Goal: Information Seeking & Learning: Learn about a topic

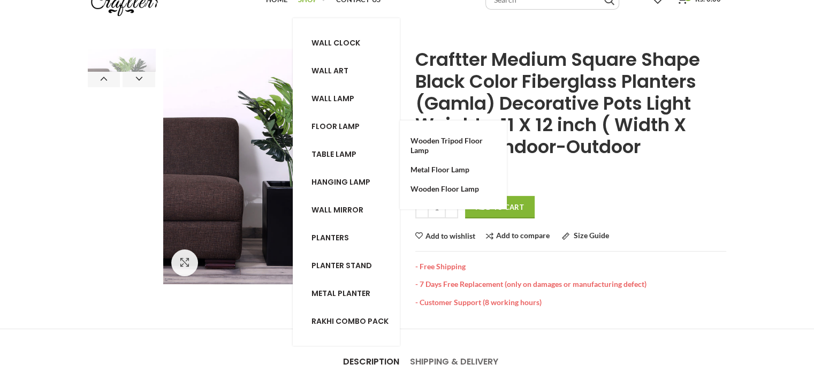
scroll to position [54, 0]
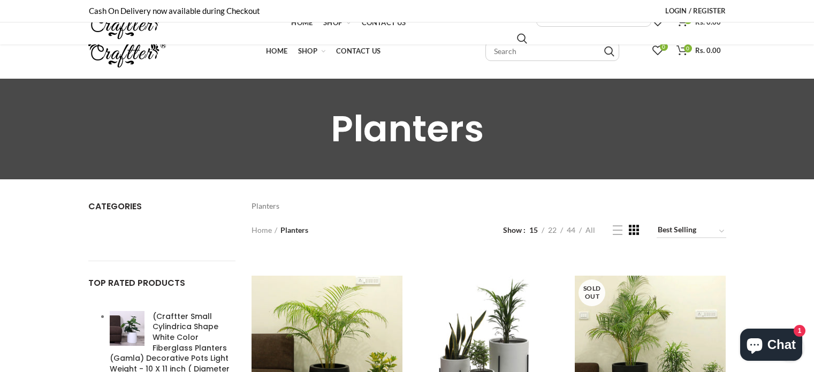
scroll to position [1096, 0]
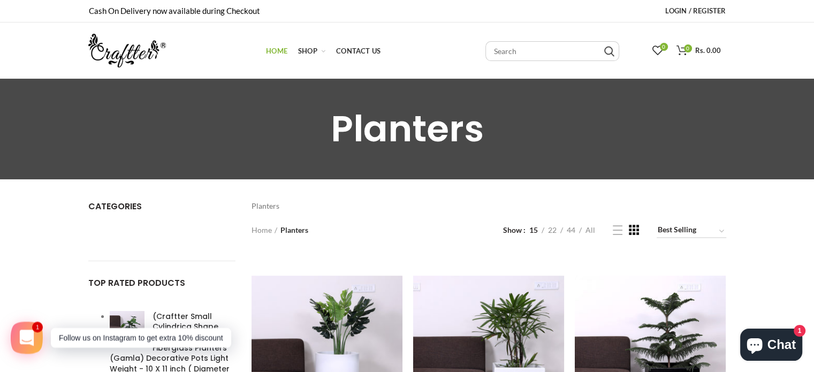
click at [271, 52] on span "Home" at bounding box center [276, 51] width 21 height 9
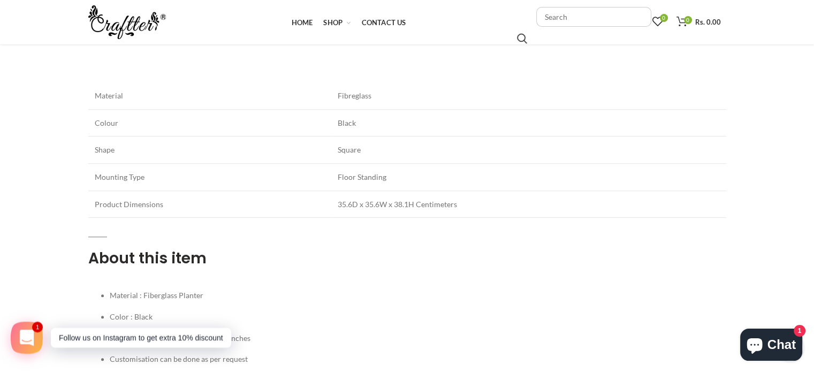
scroll to position [375, 0]
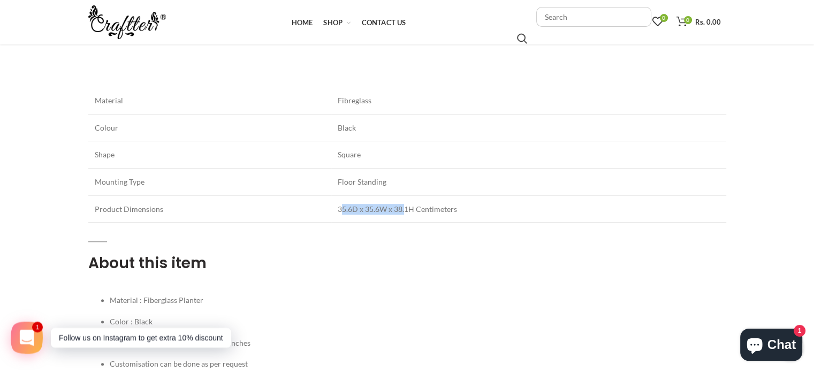
drag, startPoint x: 340, startPoint y: 209, endPoint x: 434, endPoint y: 210, distance: 93.1
click at [423, 210] on span "35.6D x 35.6W x 38.1H Centimeters" at bounding box center [397, 208] width 119 height 9
drag, startPoint x: 483, startPoint y: 212, endPoint x: 367, endPoint y: 205, distance: 115.8
click at [374, 206] on td "35.6D x 35.6W x 38.1H Centimeters" at bounding box center [528, 208] width 395 height 27
drag, startPoint x: 334, startPoint y: 206, endPoint x: 442, endPoint y: 204, distance: 107.6
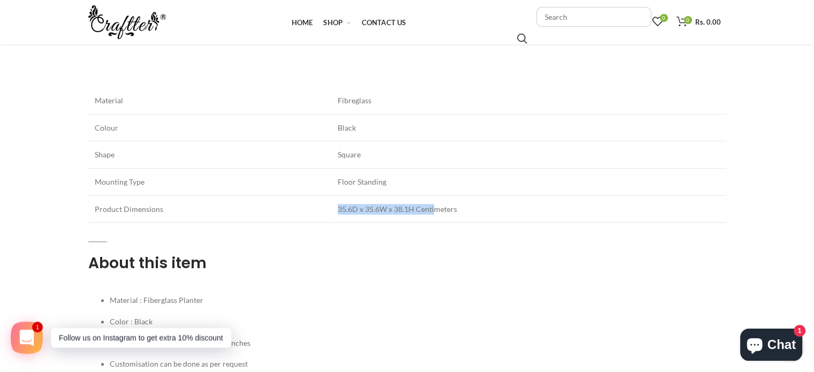
click at [438, 204] on span "35.6D x 35.6W x 38.1H Centimeters" at bounding box center [397, 208] width 119 height 9
drag, startPoint x: 505, startPoint y: 206, endPoint x: 343, endPoint y: 203, distance: 162.7
click at [363, 203] on td "35.6D x 35.6W x 38.1H Centimeters" at bounding box center [528, 208] width 395 height 27
drag, startPoint x: 312, startPoint y: 196, endPoint x: 421, endPoint y: 209, distance: 109.9
click at [417, 209] on tr "Product Dimensions 35.6D x 35.6W x 38.1H Centimeters" at bounding box center [407, 208] width 638 height 27
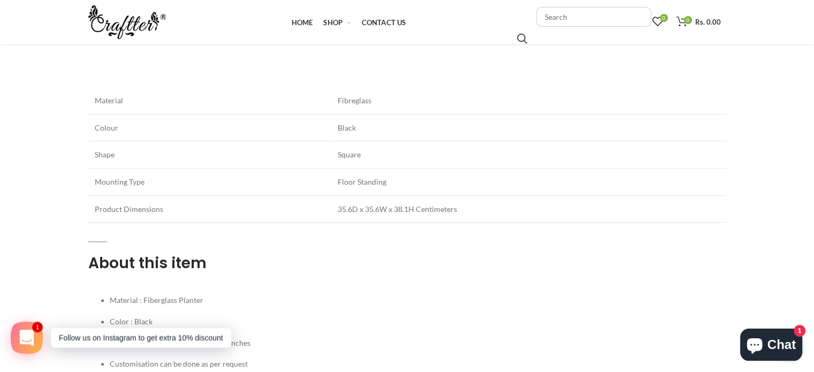
drag, startPoint x: 501, startPoint y: 211, endPoint x: 344, endPoint y: 208, distance: 157.4
click at [345, 208] on td "35.6D x 35.6W x 38.1H Centimeters" at bounding box center [528, 208] width 395 height 27
click at [338, 208] on span "35.6D x 35.6W x 38.1H Centimeters" at bounding box center [397, 208] width 119 height 9
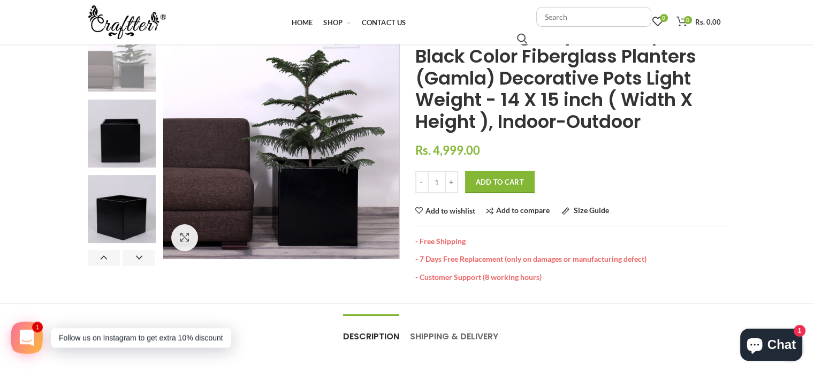
scroll to position [107, 0]
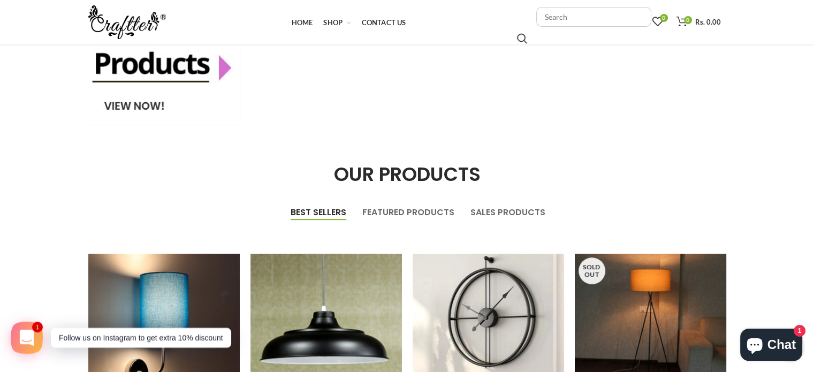
scroll to position [305, 0]
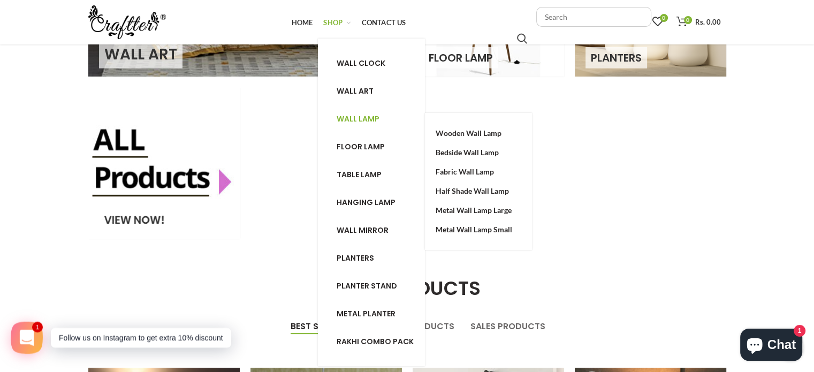
click at [354, 114] on span "Wall lamp" at bounding box center [358, 118] width 43 height 11
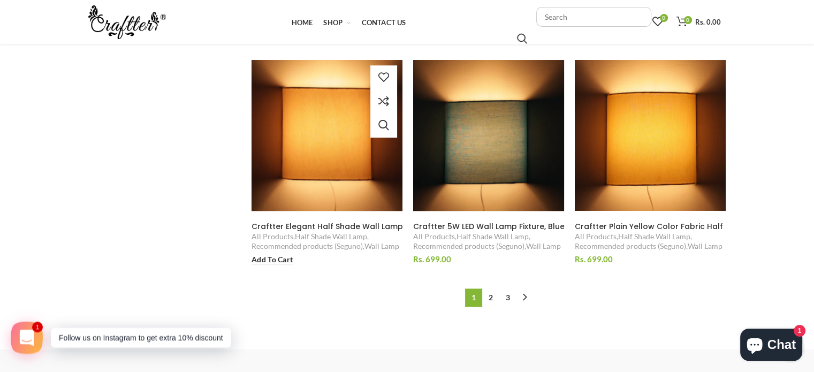
scroll to position [1070, 0]
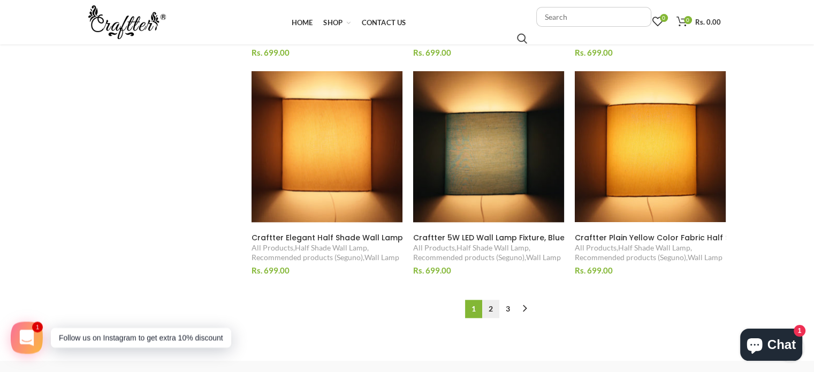
click at [492, 306] on link "2" at bounding box center [490, 309] width 17 height 18
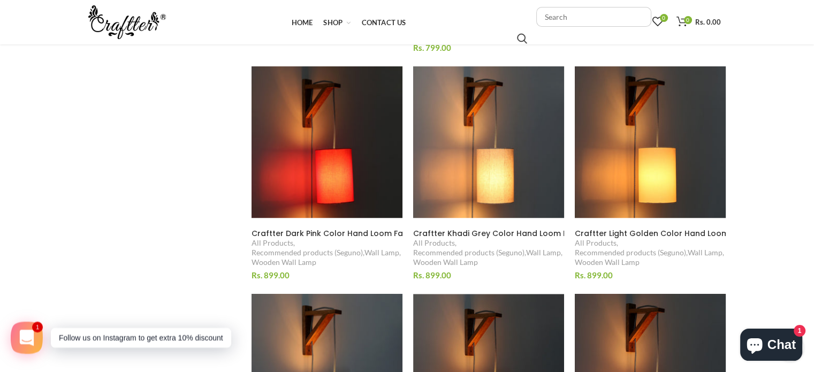
scroll to position [480, 0]
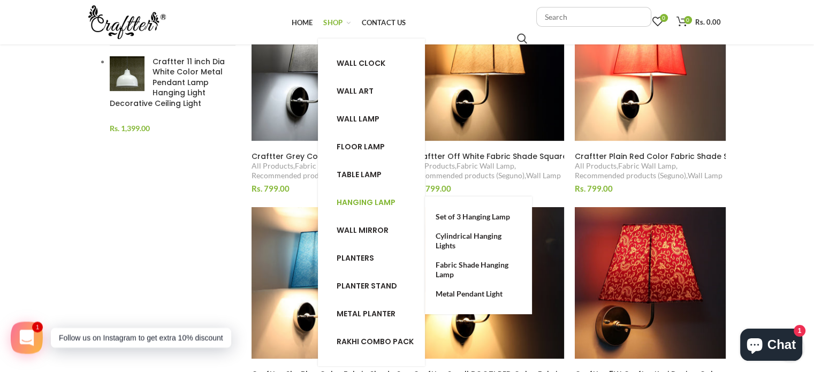
click at [362, 200] on span "Hanging lamp" at bounding box center [366, 202] width 59 height 11
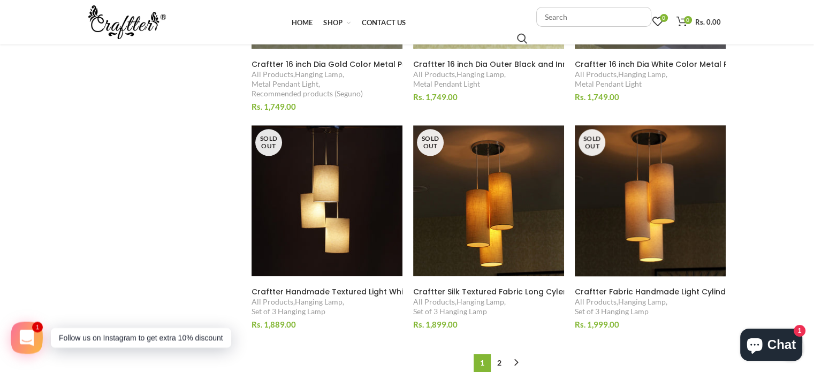
scroll to position [1070, 0]
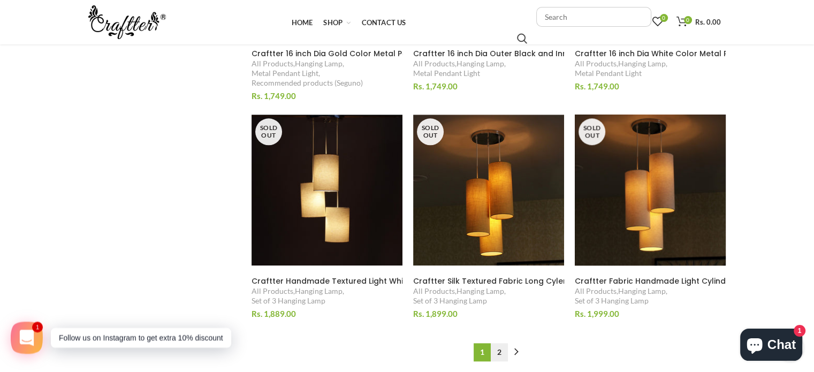
click at [499, 352] on link "2" at bounding box center [499, 352] width 17 height 18
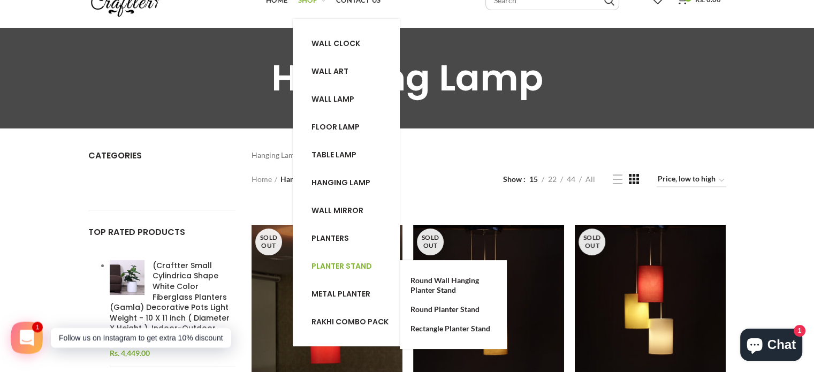
scroll to position [54, 0]
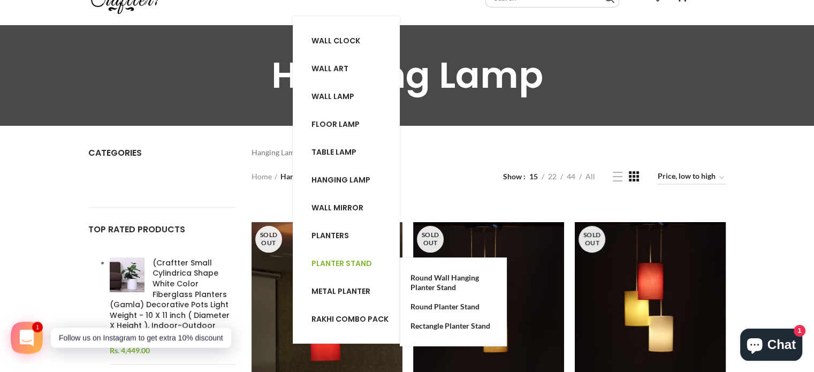
click at [350, 259] on span "Planter stand" at bounding box center [341, 263] width 60 height 11
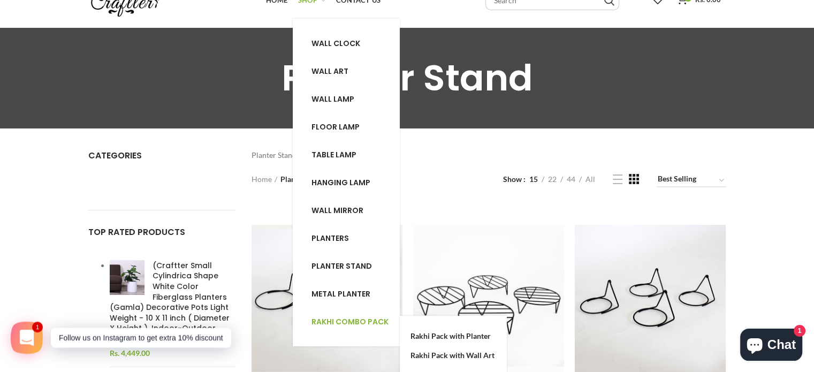
scroll to position [54, 0]
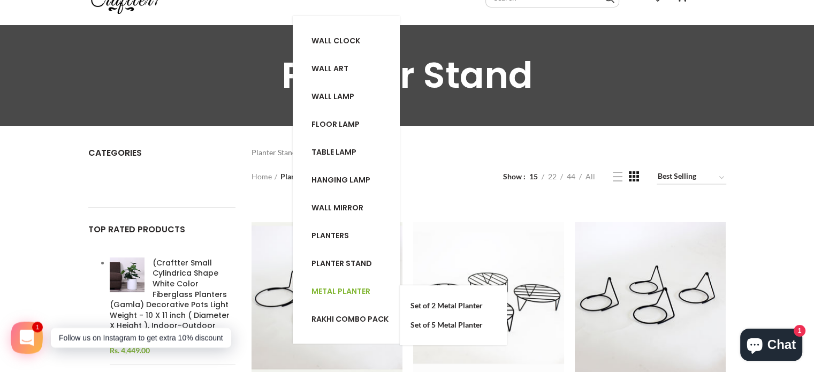
click at [358, 288] on span "Metal planter" at bounding box center [340, 291] width 59 height 11
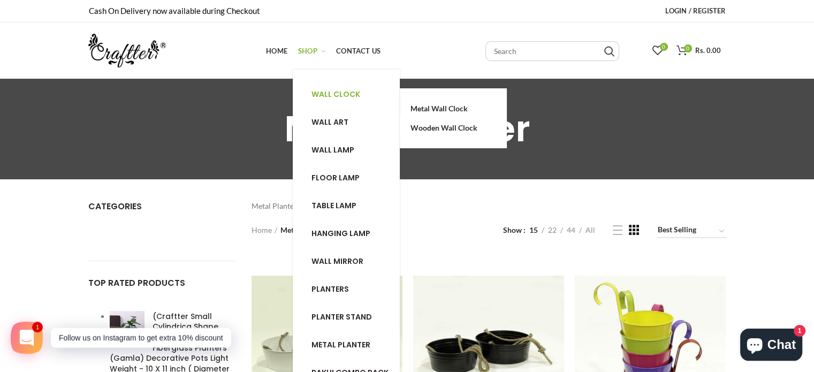
click at [334, 95] on span "Wall clock" at bounding box center [335, 94] width 49 height 11
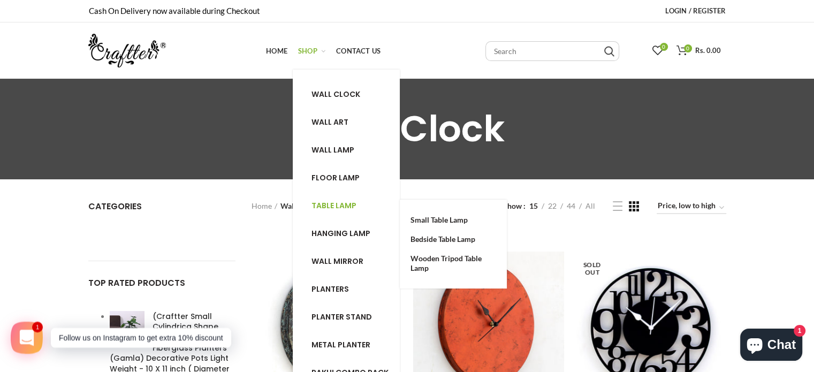
click at [343, 203] on span "Table lamp" at bounding box center [333, 205] width 45 height 11
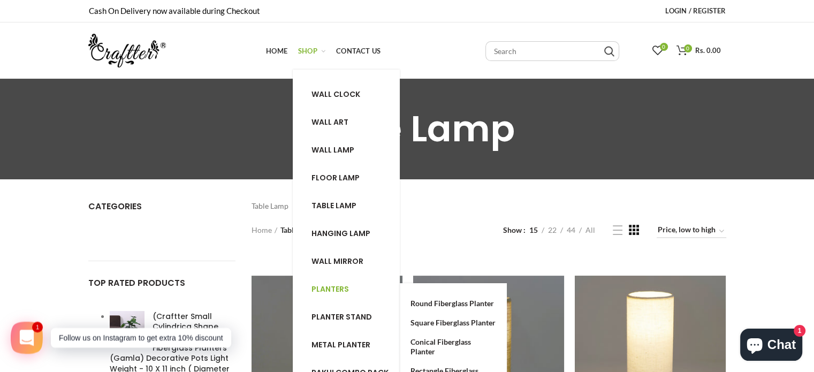
click at [332, 287] on span "Planters" at bounding box center [329, 289] width 37 height 11
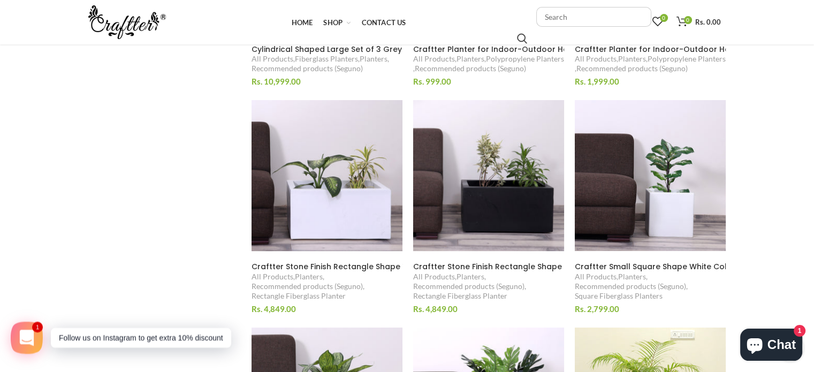
scroll to position [642, 0]
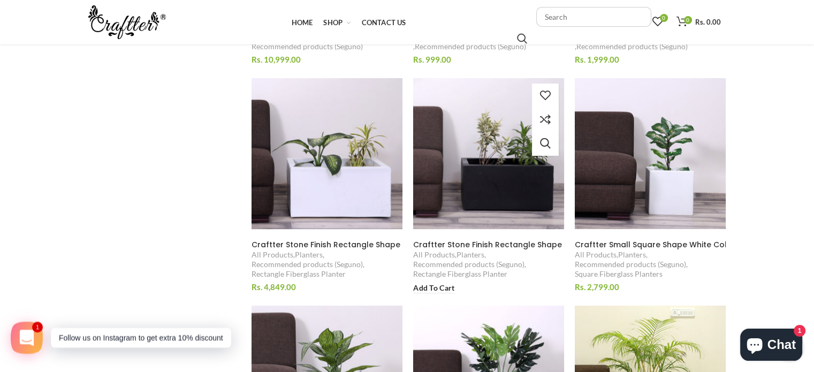
drag, startPoint x: 478, startPoint y: 248, endPoint x: 467, endPoint y: 243, distance: 12.2
drag, startPoint x: 467, startPoint y: 243, endPoint x: 180, endPoint y: 203, distance: 289.7
click at [124, 210] on div "Planters Home Planters Planters Show sidebar Show 15 22 44 All Featured Best Se…" at bounding box center [407, 195] width 654 height 1274
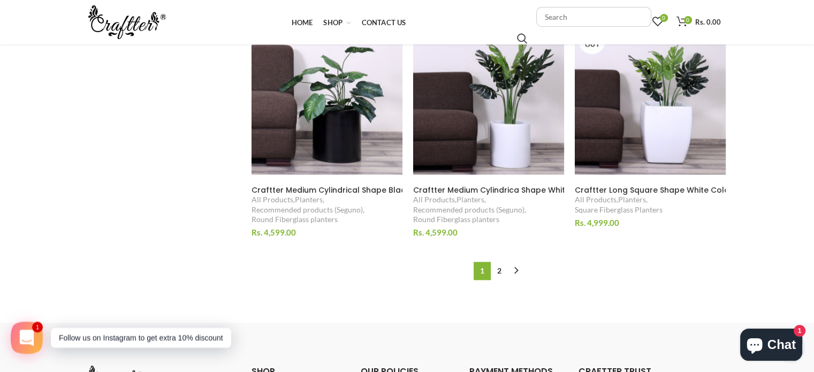
scroll to position [1177, 0]
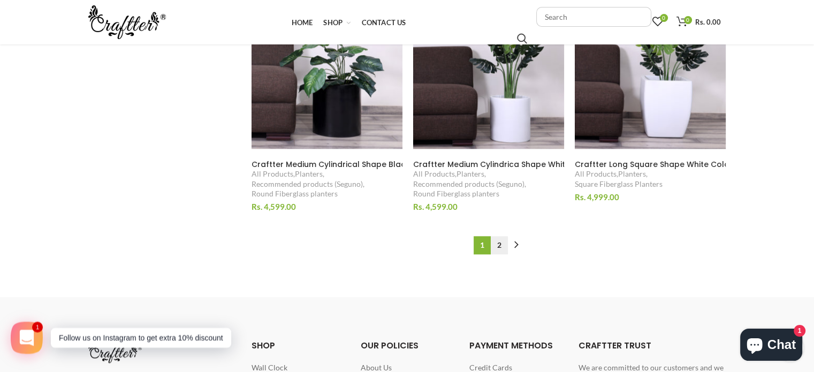
click at [501, 248] on link "2" at bounding box center [499, 245] width 17 height 18
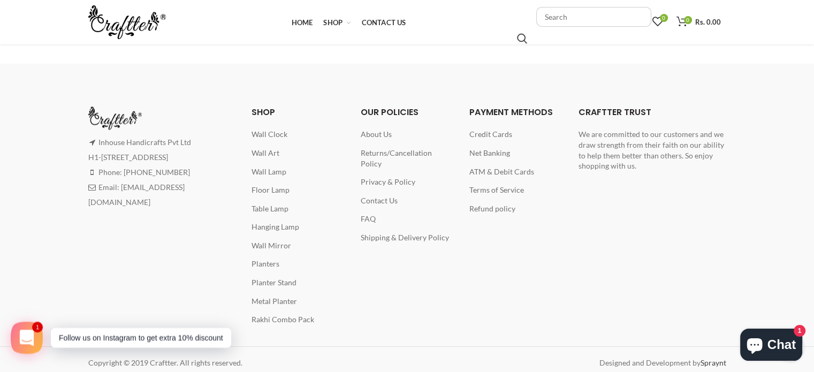
scroll to position [1417, 0]
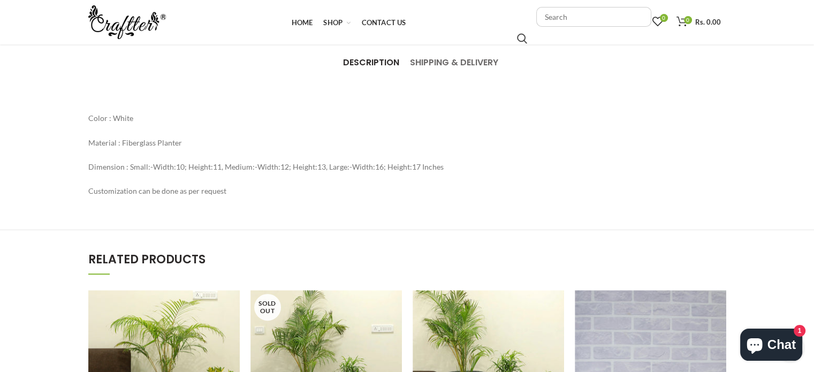
scroll to position [321, 0]
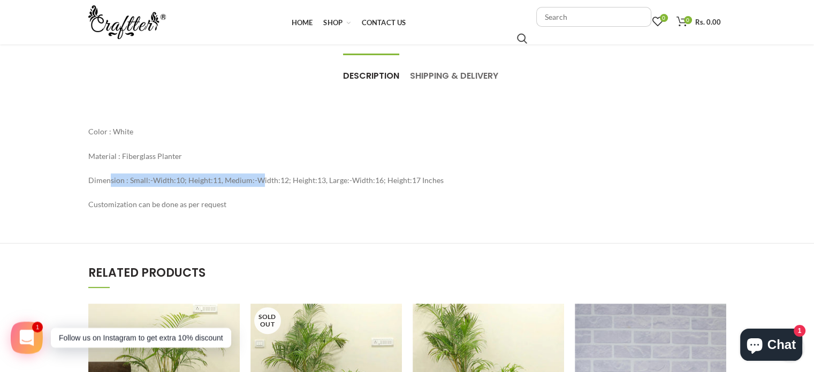
drag, startPoint x: 111, startPoint y: 179, endPoint x: 326, endPoint y: 176, distance: 215.2
click at [279, 178] on p "Dimension : Small:-Width:10; Height:11, Medium:-Width:12; Height:13, Large:-Wid…" at bounding box center [407, 179] width 638 height 13
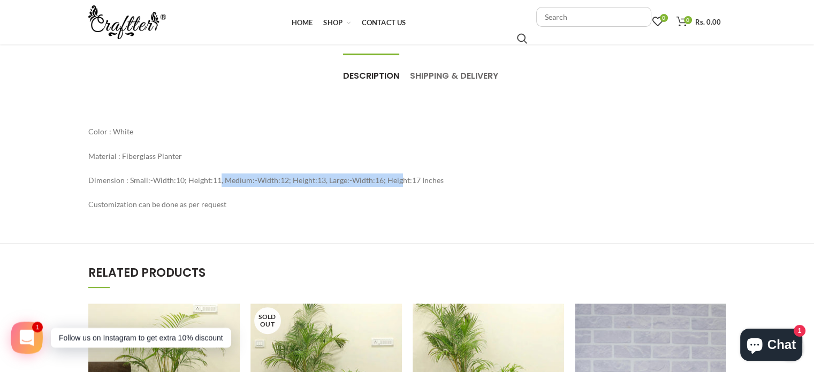
drag, startPoint x: 397, startPoint y: 178, endPoint x: 151, endPoint y: 172, distance: 245.2
click at [153, 172] on div "Color : White Material : Fiberglass Planter Dimension : Small:-Width:10; Height…" at bounding box center [407, 168] width 638 height 86
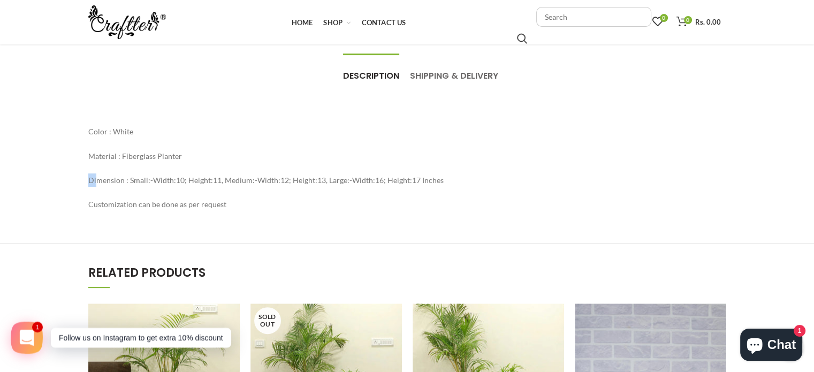
drag, startPoint x: 95, startPoint y: 169, endPoint x: 368, endPoint y: 161, distance: 273.1
click at [339, 157] on div "Color : White Material : Fiberglass Planter Dimension : Small:-Width:10; Height…" at bounding box center [407, 168] width 638 height 86
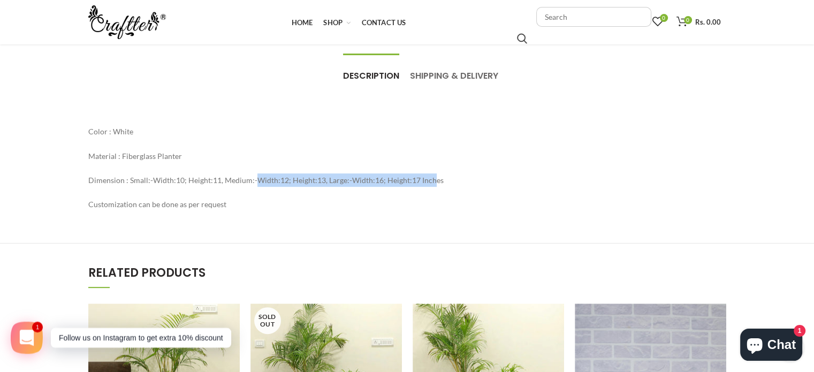
drag, startPoint x: 383, startPoint y: 181, endPoint x: 200, endPoint y: 178, distance: 183.6
click at [230, 175] on p "Dimension : Small:-Width:10; Height:11, Medium:-Width:12; Height:13, Large:-Wid…" at bounding box center [407, 179] width 638 height 13
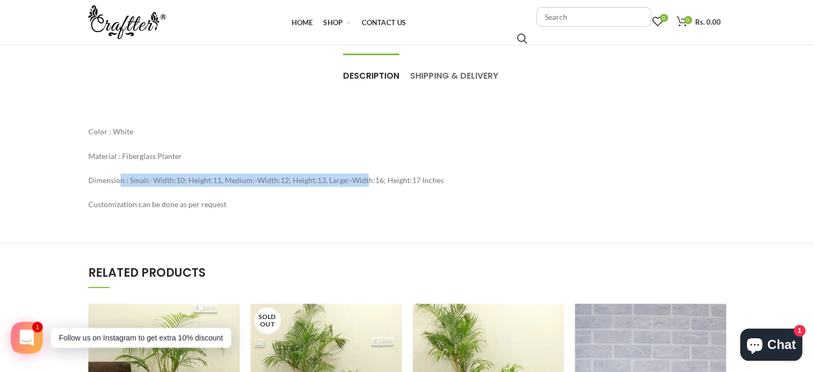
drag, startPoint x: 117, startPoint y: 177, endPoint x: 411, endPoint y: 179, distance: 293.3
click at [366, 177] on p "Dimension : Small:-Width:10; Height:11, Medium:-Width:12; Height:13, Large:-Wid…" at bounding box center [407, 179] width 638 height 13
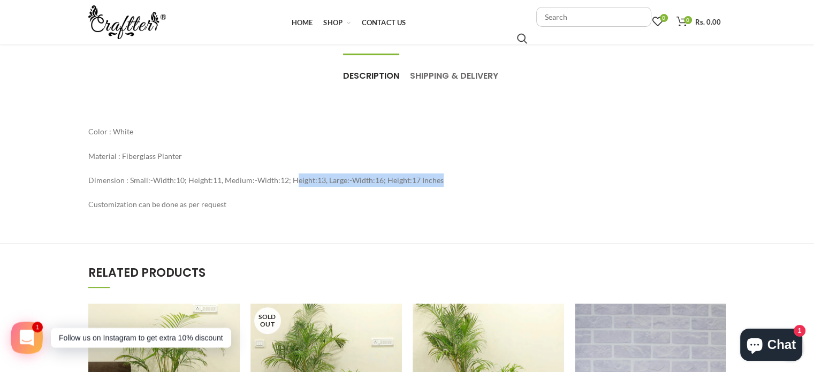
drag, startPoint x: 451, startPoint y: 180, endPoint x: 169, endPoint y: 177, distance: 282.1
click at [203, 175] on p "Dimension : Small:-Width:10; Height:11, Medium:-Width:12; Height:13, Large:-Wid…" at bounding box center [407, 179] width 638 height 13
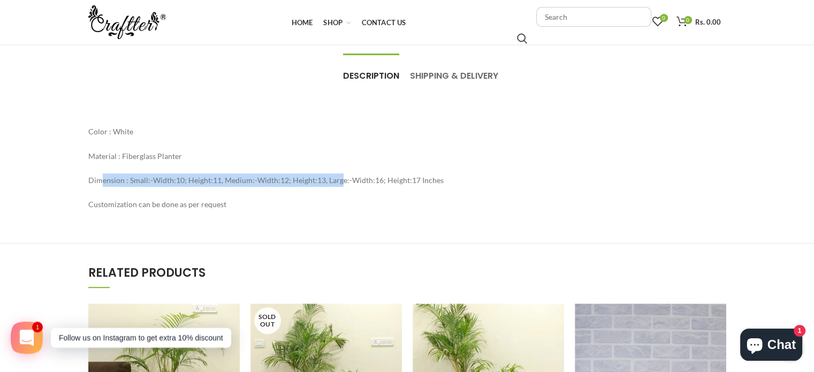
drag, startPoint x: 102, startPoint y: 169, endPoint x: 435, endPoint y: 183, distance: 333.2
click at [418, 181] on div "Color : White Material : Fiberglass Planter Dimension : Small:-Width:10; Height…" at bounding box center [407, 168] width 638 height 86
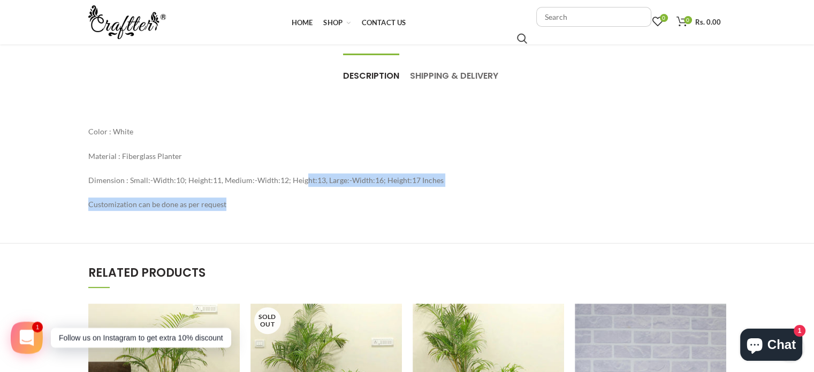
drag, startPoint x: 513, startPoint y: 190, endPoint x: 259, endPoint y: 177, distance: 254.0
click at [297, 176] on div "Color : White Material : Fiberglass Planter Dimension : Small:-Width:10; Height…" at bounding box center [407, 168] width 638 height 86
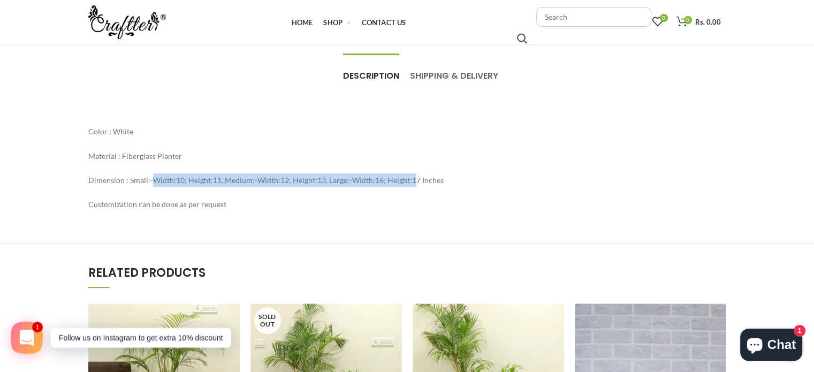
drag, startPoint x: 186, startPoint y: 179, endPoint x: 439, endPoint y: 184, distance: 253.2
click at [435, 184] on p "Dimension : Small:-Width:10; Height:11, Medium:-Width:12; Height:13, Large:-Wid…" at bounding box center [407, 179] width 638 height 13
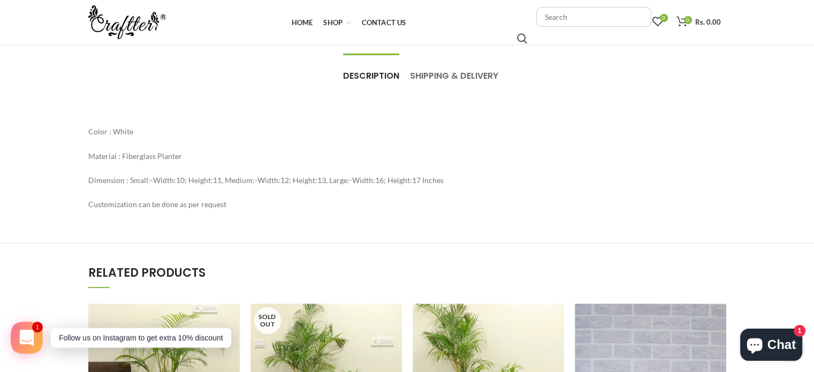
click at [466, 188] on div "Color : White Material : Fiberglass Planter Dimension : Small:-Width:10; Height…" at bounding box center [407, 168] width 638 height 86
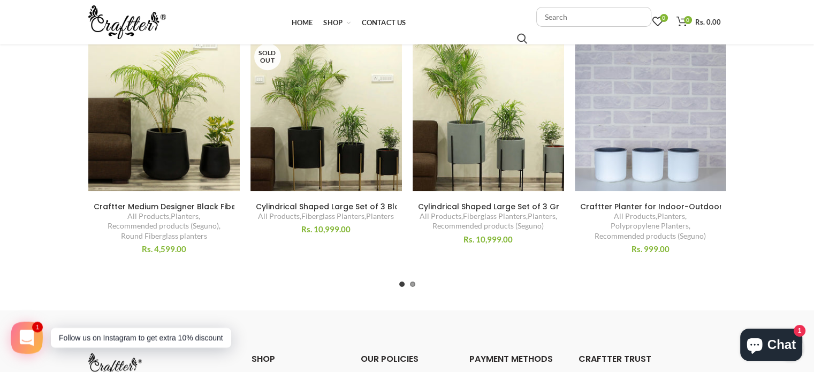
scroll to position [696, 0]
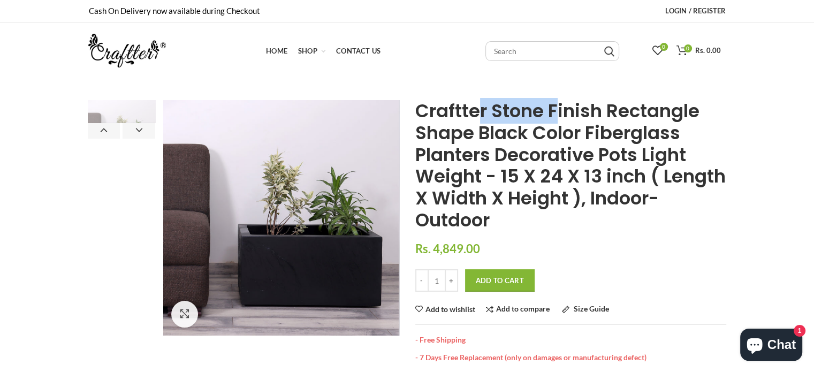
drag, startPoint x: 480, startPoint y: 121, endPoint x: 593, endPoint y: 130, distance: 113.7
click at [582, 126] on span "Craftter Stone Finish Rectangle Shape Black Color Fiberglass Planters Decorativ…" at bounding box center [570, 165] width 310 height 135
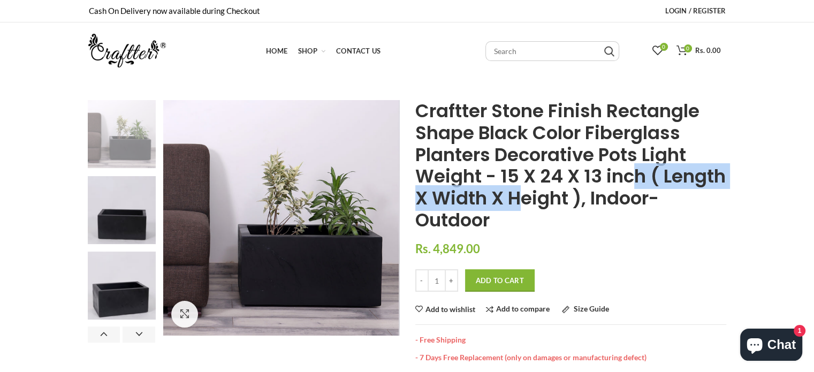
drag, startPoint x: 612, startPoint y: 195, endPoint x: 481, endPoint y: 154, distance: 137.5
click at [494, 173] on span "Craftter Stone Finish Rectangle Shape Black Color Fiberglass Planters Decorativ…" at bounding box center [570, 165] width 310 height 135
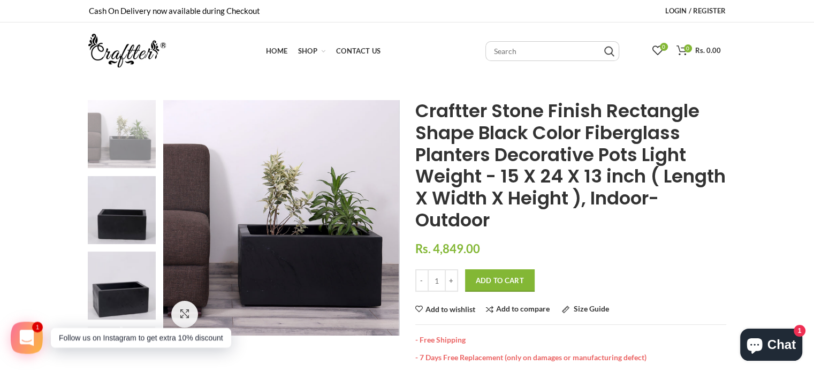
drag, startPoint x: 472, startPoint y: 131, endPoint x: 561, endPoint y: 156, distance: 92.2
click at [546, 153] on span "Craftter Stone Finish Rectangle Shape Black Color Fiberglass Planters Decorativ…" at bounding box center [570, 165] width 310 height 135
drag, startPoint x: 630, startPoint y: 217, endPoint x: 523, endPoint y: 173, distance: 115.7
click at [537, 194] on h1 "Craftter Stone Finish Rectangle Shape Black Color Fiberglass Planters Decorativ…" at bounding box center [570, 165] width 311 height 131
click at [523, 171] on span "Craftter Stone Finish Rectangle Shape Black Color Fiberglass Planters Decorativ…" at bounding box center [570, 165] width 310 height 135
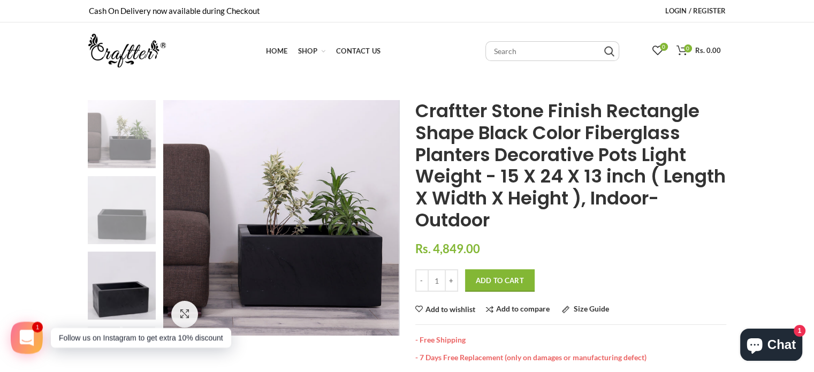
click at [127, 222] on img at bounding box center [122, 210] width 68 height 68
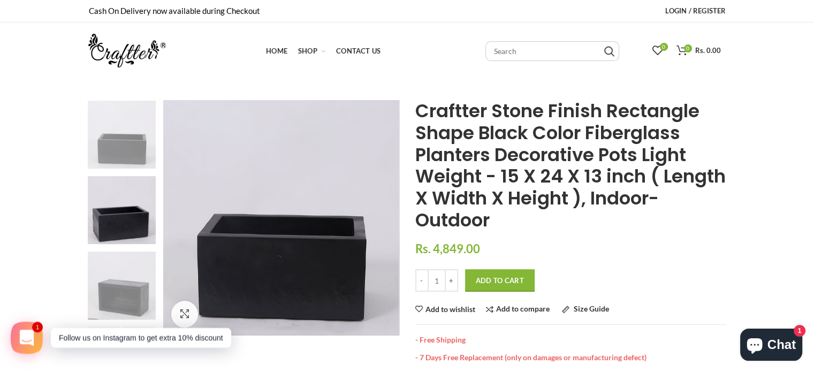
click at [140, 269] on img at bounding box center [122, 286] width 68 height 68
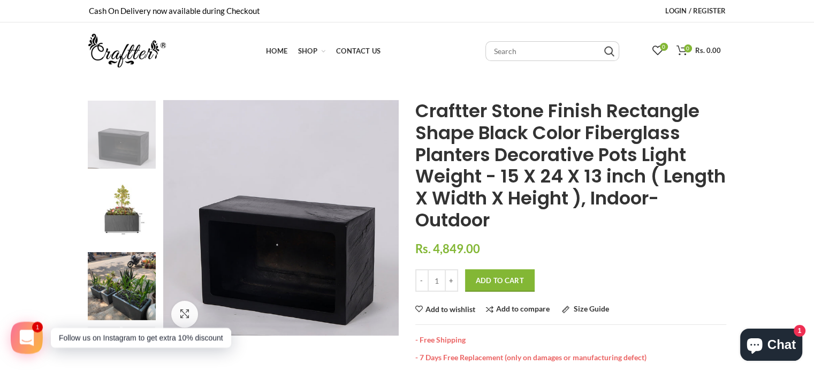
click at [128, 121] on img at bounding box center [122, 135] width 68 height 68
click at [130, 139] on img at bounding box center [122, 135] width 68 height 68
click at [112, 208] on img at bounding box center [122, 211] width 68 height 68
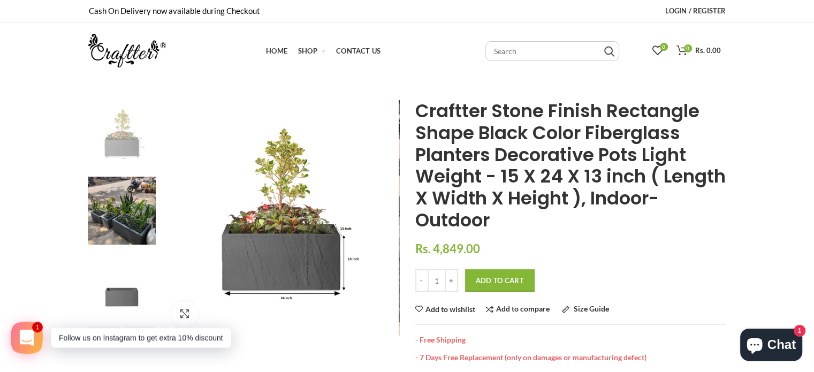
click at [122, 136] on img at bounding box center [122, 135] width 68 height 68
click at [98, 139] on img at bounding box center [122, 135] width 68 height 68
drag, startPoint x: 447, startPoint y: 164, endPoint x: 570, endPoint y: 160, distance: 123.2
click at [570, 160] on span "Craftter Stone Finish Rectangle Shape Black Color Fiberglass Planters Decorativ…" at bounding box center [570, 165] width 310 height 135
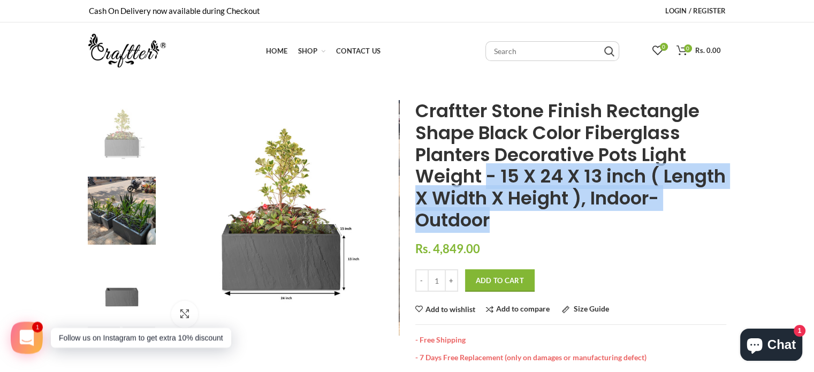
drag, startPoint x: 603, startPoint y: 216, endPoint x: 450, endPoint y: 156, distance: 164.9
click at [481, 181] on h1 "Craftter Stone Finish Rectangle Shape Black Color Fiberglass Planters Decorativ…" at bounding box center [570, 165] width 311 height 131
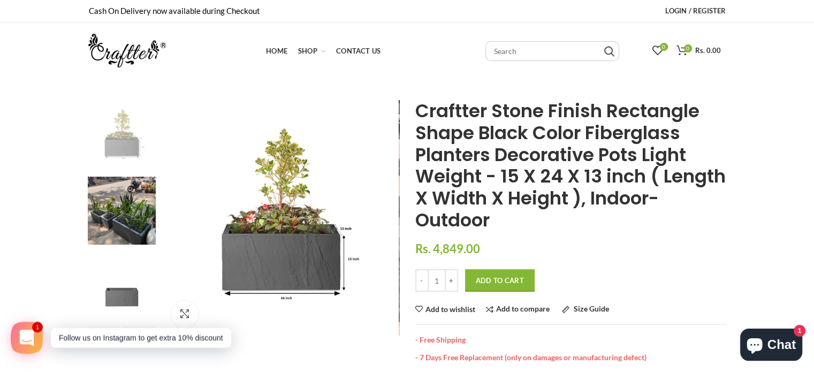
click at [439, 134] on span "Craftter Stone Finish Rectangle Shape Black Color Fiberglass Planters Decorativ…" at bounding box center [570, 165] width 310 height 135
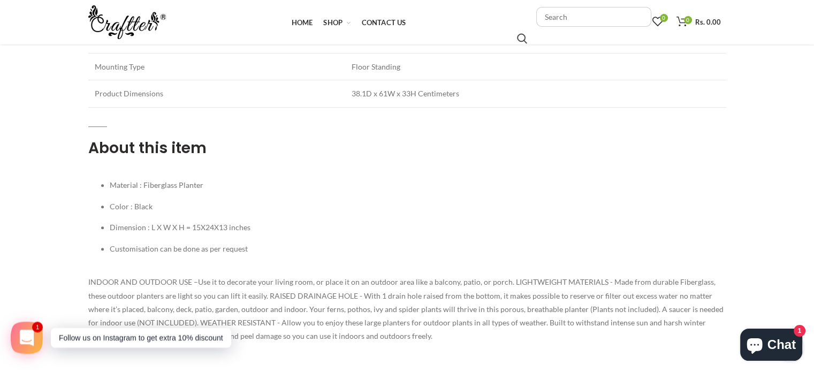
scroll to position [642, 0]
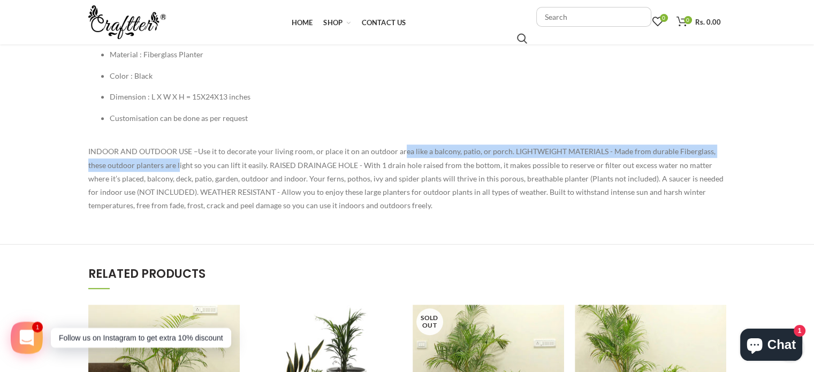
drag, startPoint x: 159, startPoint y: 159, endPoint x: 411, endPoint y: 157, distance: 252.1
click at [411, 157] on p "INDOOR AND OUTDOOR USE –Use it to decorate your living room, or place it on an …" at bounding box center [407, 178] width 638 height 67
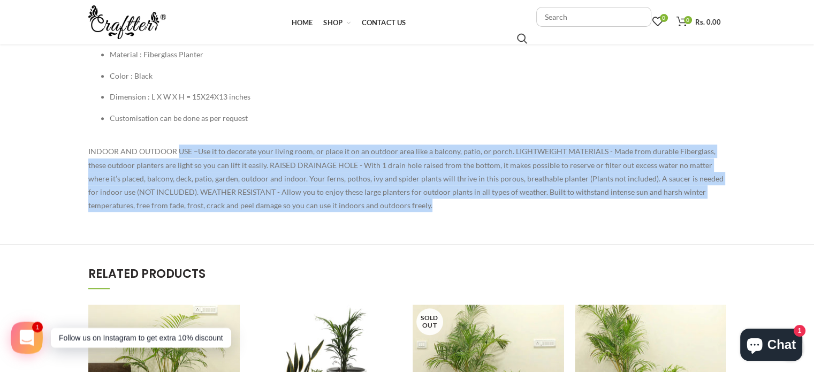
drag, startPoint x: 431, startPoint y: 202, endPoint x: 177, endPoint y: 149, distance: 260.2
click at [178, 149] on p "INDOOR AND OUTDOOR USE –Use it to decorate your living room, or place it on an …" at bounding box center [407, 178] width 638 height 67
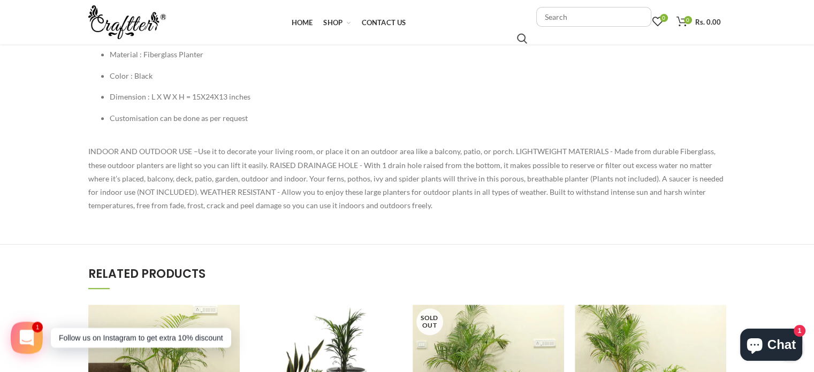
drag, startPoint x: 144, startPoint y: 143, endPoint x: 315, endPoint y: 156, distance: 171.2
click at [301, 156] on p "INDOOR AND OUTDOOR USE –Use it to decorate your living room, or place it on an …" at bounding box center [407, 178] width 638 height 67
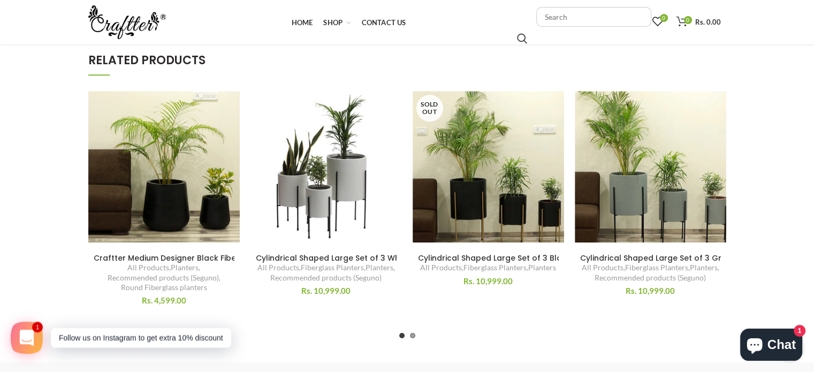
scroll to position [856, 0]
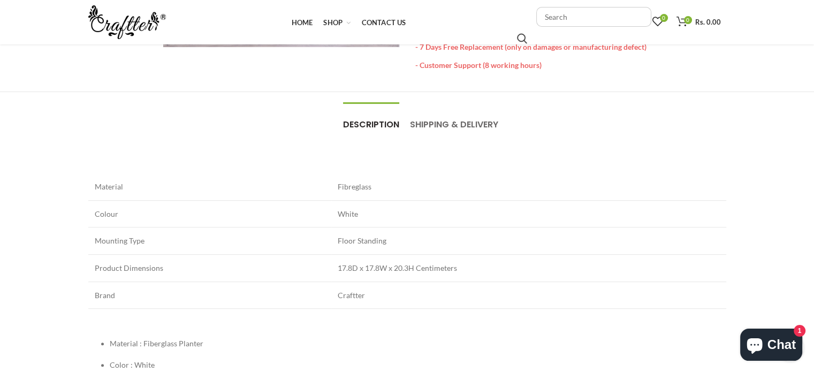
scroll to position [428, 0]
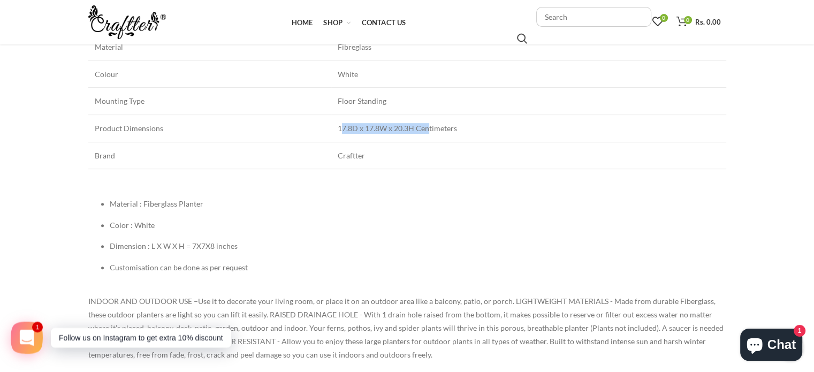
drag, startPoint x: 360, startPoint y: 126, endPoint x: 446, endPoint y: 128, distance: 86.7
click at [433, 128] on span "17.8D x 17.8W x 20.3H Centimeters" at bounding box center [397, 128] width 119 height 9
drag, startPoint x: 515, startPoint y: 128, endPoint x: 366, endPoint y: 124, distance: 148.8
click at [373, 125] on td "17.8D x 17.8W x 20.3H Centimeters" at bounding box center [528, 128] width 395 height 27
drag, startPoint x: 317, startPoint y: 128, endPoint x: 490, endPoint y: 128, distance: 173.4
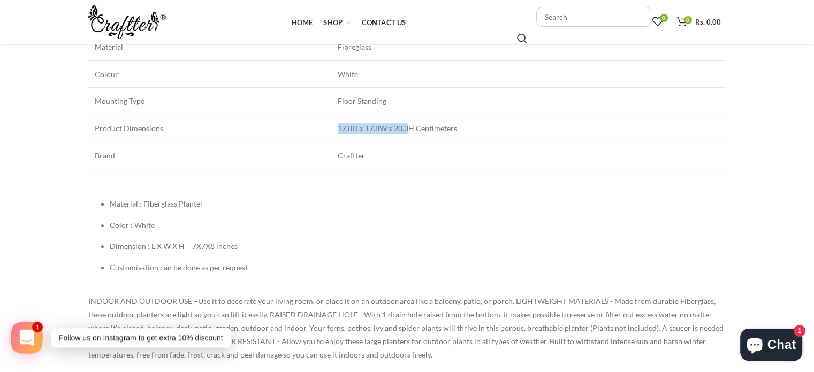
click at [437, 127] on tr "Product Dimensions 17.8D x 17.8W x 20.3H Centimeters" at bounding box center [407, 128] width 638 height 27
drag, startPoint x: 515, startPoint y: 132, endPoint x: 313, endPoint y: 119, distance: 202.8
click at [344, 122] on td "17.8D x 17.8W x 20.3H Centimeters" at bounding box center [528, 128] width 395 height 27
drag, startPoint x: 301, startPoint y: 119, endPoint x: 440, endPoint y: 124, distance: 139.2
click at [437, 124] on tr "Product Dimensions 17.8D x 17.8W x 20.3H Centimeters" at bounding box center [407, 128] width 638 height 27
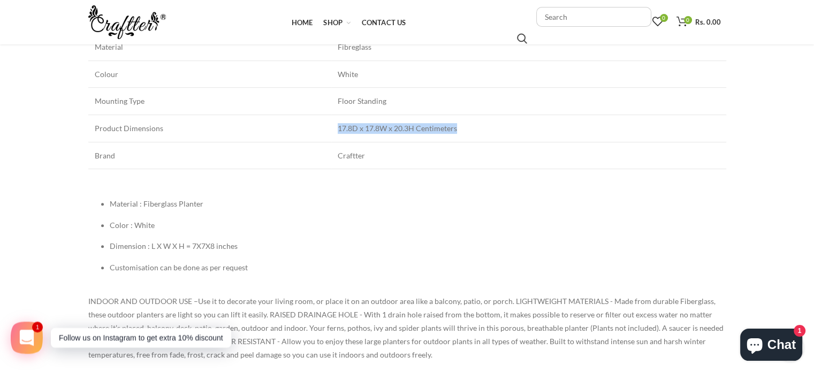
drag, startPoint x: 525, startPoint y: 134, endPoint x: 299, endPoint y: 127, distance: 226.5
click at [306, 128] on tr "Product Dimensions 17.8D x 17.8W x 20.3H Centimeters" at bounding box center [407, 128] width 638 height 27
click at [487, 126] on td "17.8D x 17.8W x 20.3H Centimeters" at bounding box center [528, 128] width 395 height 27
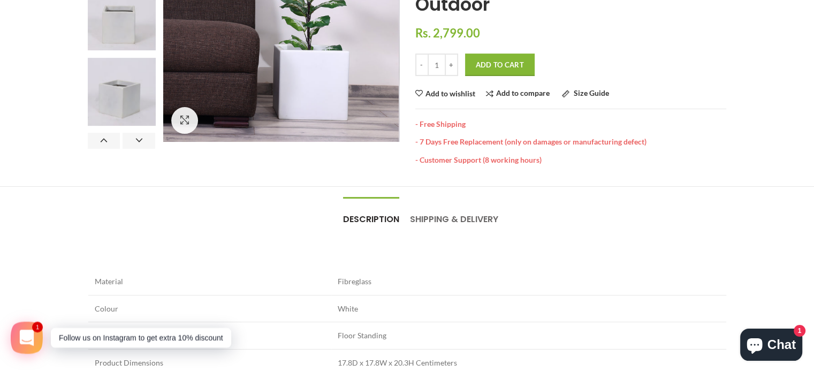
scroll to position [54, 0]
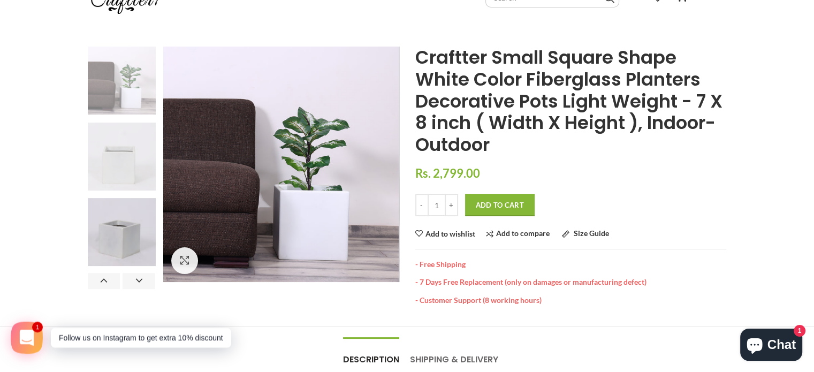
click at [119, 143] on img at bounding box center [122, 157] width 68 height 68
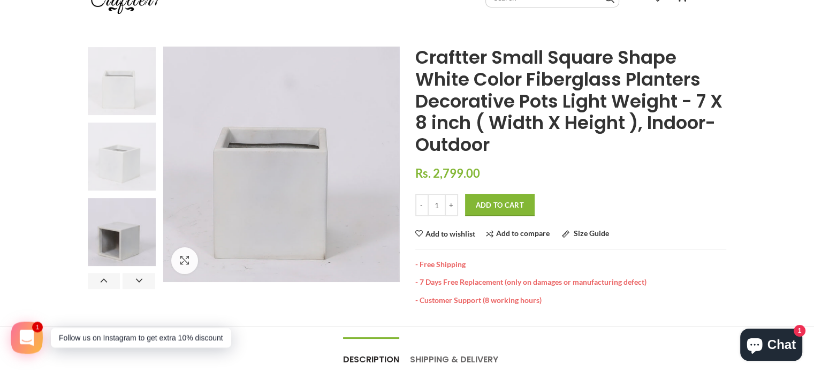
click at [103, 136] on img at bounding box center [122, 157] width 68 height 68
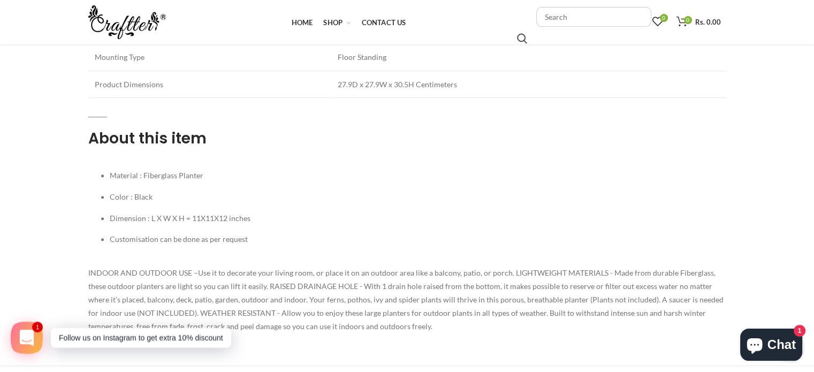
scroll to position [482, 0]
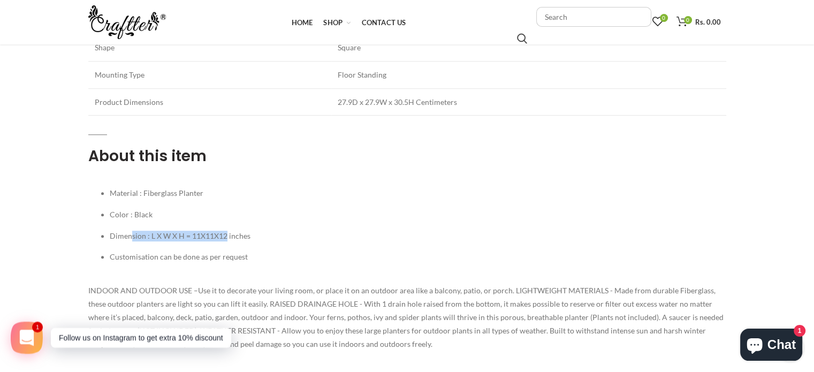
drag, startPoint x: 127, startPoint y: 224, endPoint x: 241, endPoint y: 234, distance: 114.5
click at [227, 230] on li "Dimension : L X W X H = 11X11X12 inches" at bounding box center [418, 230] width 617 height 21
click at [269, 235] on li "Dimension : L X W X H = 11X11X12 inches" at bounding box center [418, 230] width 617 height 21
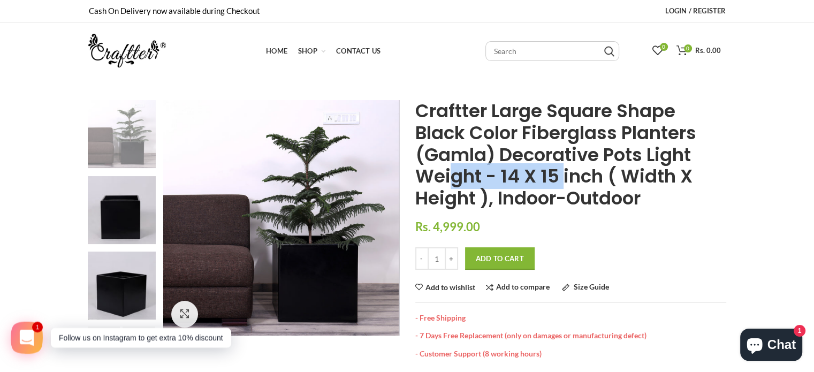
drag, startPoint x: 449, startPoint y: 172, endPoint x: 601, endPoint y: 176, distance: 152.1
click at [576, 173] on span "Craftter Large Square Shape Black Color Fiberglass Planters (Gamla) Decorative …" at bounding box center [555, 154] width 281 height 113
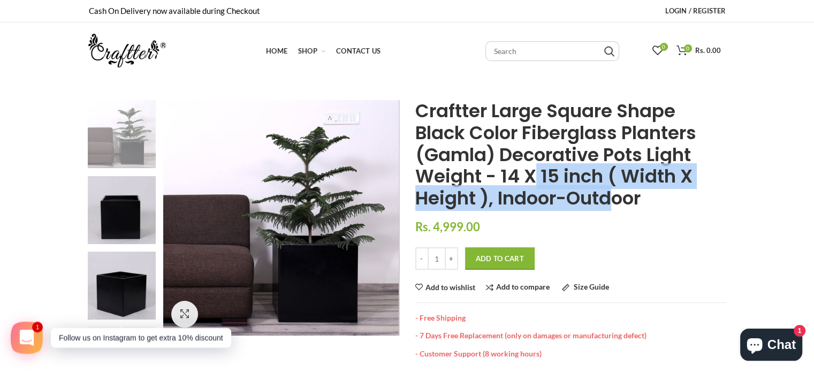
drag, startPoint x: 617, startPoint y: 192, endPoint x: 499, endPoint y: 156, distance: 123.1
click at [523, 175] on span "Craftter Large Square Shape Black Color Fiberglass Planters (Gamla) Decorative …" at bounding box center [555, 154] width 281 height 113
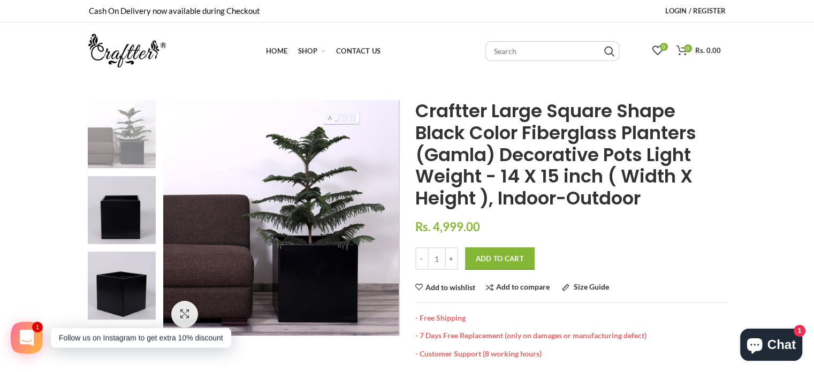
drag, startPoint x: 497, startPoint y: 151, endPoint x: 572, endPoint y: 156, distance: 75.6
click at [565, 156] on span "Craftter Large Square Shape Black Color Fiberglass Planters (Gamla) Decorative …" at bounding box center [555, 154] width 281 height 113
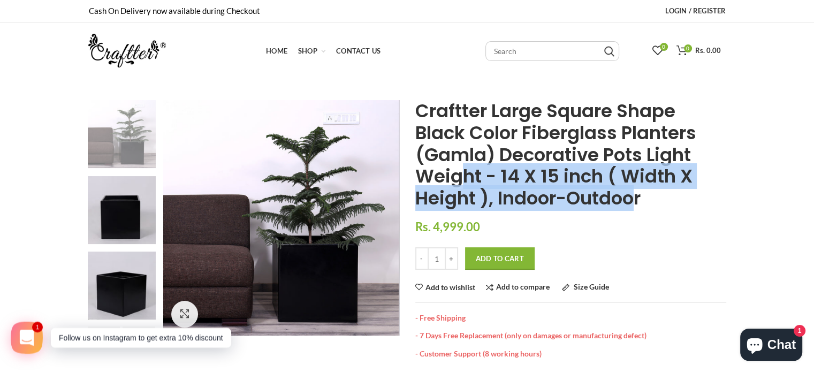
drag, startPoint x: 633, startPoint y: 208, endPoint x: 462, endPoint y: 171, distance: 174.7
click at [465, 175] on span "Craftter Large Square Shape Black Color Fiberglass Planters (Gamla) Decorative …" at bounding box center [555, 154] width 281 height 113
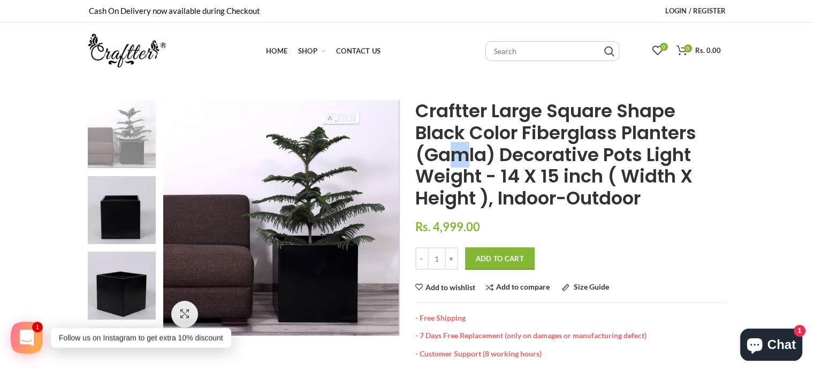
drag, startPoint x: 447, startPoint y: 155, endPoint x: 595, endPoint y: 160, distance: 148.3
click at [584, 158] on span "Craftter Large Square Shape Black Color Fiberglass Planters (Gamla) Decorative …" at bounding box center [555, 154] width 281 height 113
drag, startPoint x: 625, startPoint y: 199, endPoint x: 475, endPoint y: 169, distance: 152.3
click at [486, 177] on span "Craftter Large Square Shape Black Color Fiberglass Planters (Gamla) Decorative …" at bounding box center [555, 154] width 281 height 113
drag, startPoint x: 470, startPoint y: 140, endPoint x: 616, endPoint y: 157, distance: 147.1
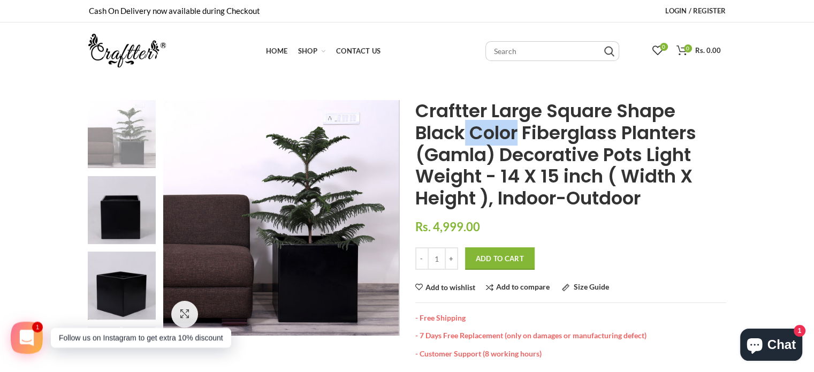
click at [616, 157] on span "Craftter Large Square Shape Black Color Fiberglass Planters (Gamla) Decorative …" at bounding box center [555, 154] width 281 height 113
drag, startPoint x: 526, startPoint y: 192, endPoint x: 492, endPoint y: 171, distance: 39.2
click at [513, 185] on h1 "Craftter Large Square Shape Black Color Fiberglass Planters (Gamla) Decorative …" at bounding box center [570, 154] width 311 height 109
click at [488, 168] on span "Craftter Large Square Shape Black Color Fiberglass Planters (Gamla) Decorative …" at bounding box center [555, 154] width 281 height 113
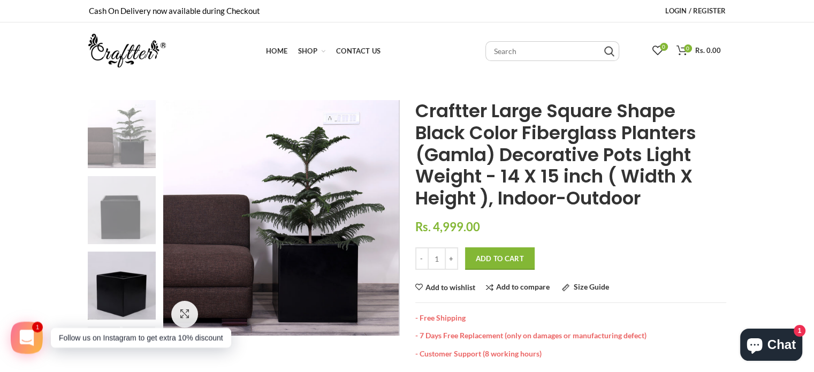
click at [111, 193] on img at bounding box center [122, 210] width 68 height 68
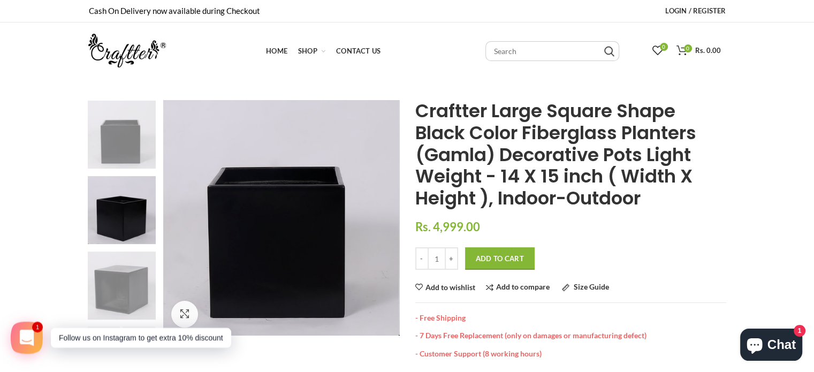
click at [100, 276] on img at bounding box center [122, 286] width 68 height 68
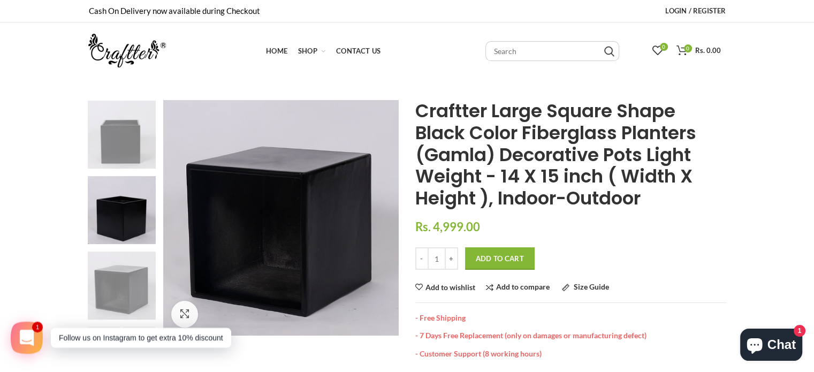
click at [115, 130] on img at bounding box center [122, 135] width 68 height 68
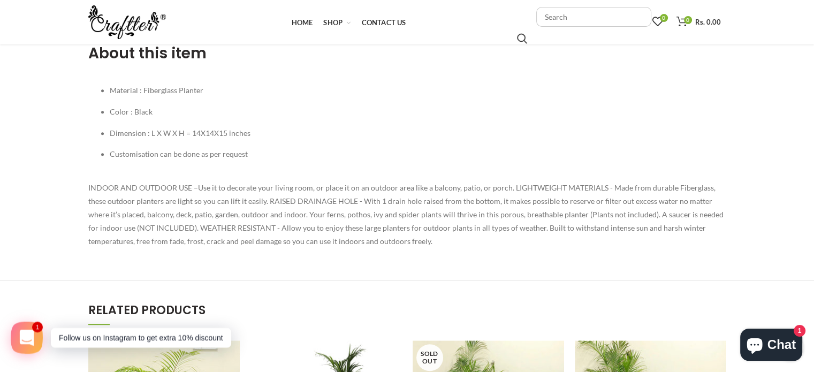
scroll to position [642, 0]
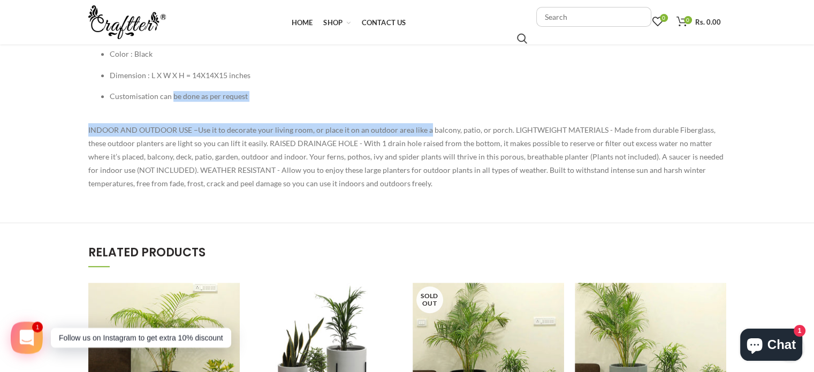
drag, startPoint x: 345, startPoint y: 123, endPoint x: 432, endPoint y: 135, distance: 88.1
click at [431, 135] on div "About this item Material : Fiberglass Planter Color : Black Dimension : L X W X…" at bounding box center [407, 82] width 638 height 217
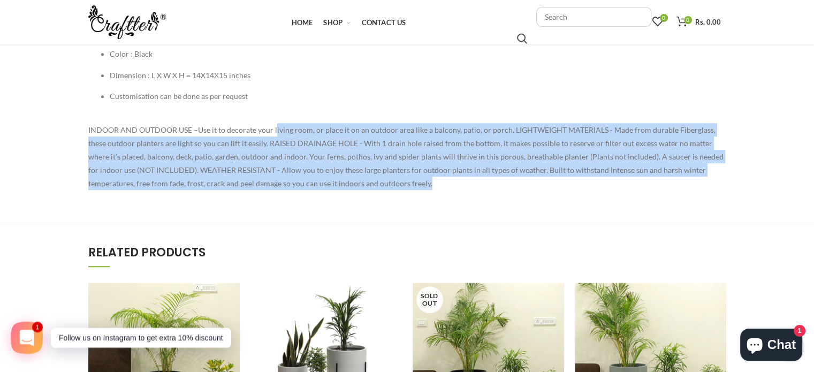
drag, startPoint x: 469, startPoint y: 187, endPoint x: 227, endPoint y: 123, distance: 250.3
click at [269, 133] on p "INDOOR AND OUTDOOR USE –Use it to decorate your living room, or place it on an …" at bounding box center [407, 156] width 638 height 67
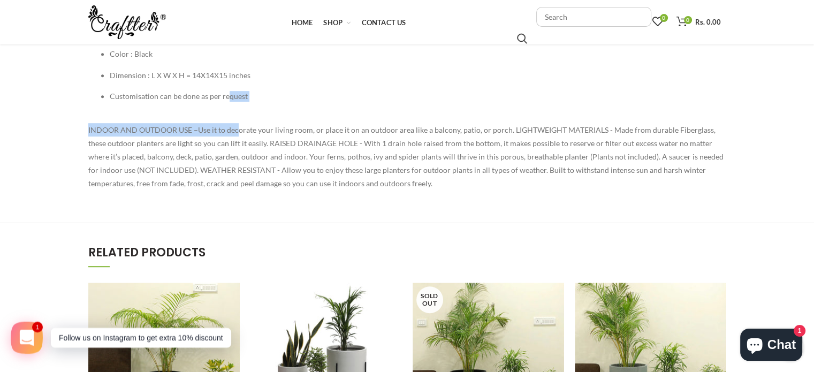
drag, startPoint x: 222, startPoint y: 119, endPoint x: 497, endPoint y: 154, distance: 277.2
click at [494, 153] on div "About this item Material : Fiberglass Planter Color : Black Dimension : L X W X…" at bounding box center [407, 82] width 638 height 217
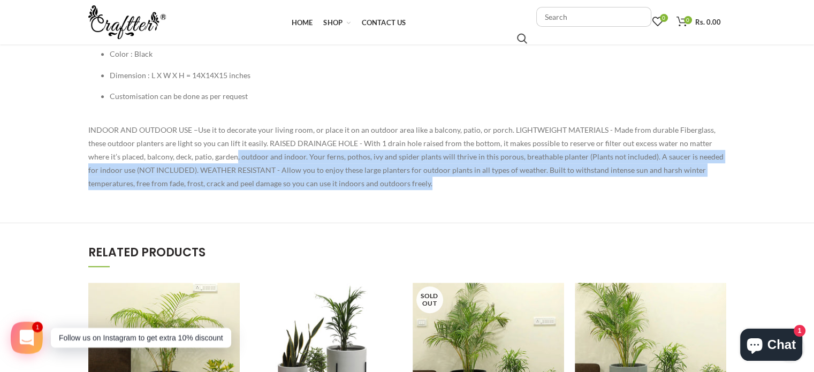
drag, startPoint x: 484, startPoint y: 194, endPoint x: 180, endPoint y: 124, distance: 311.5
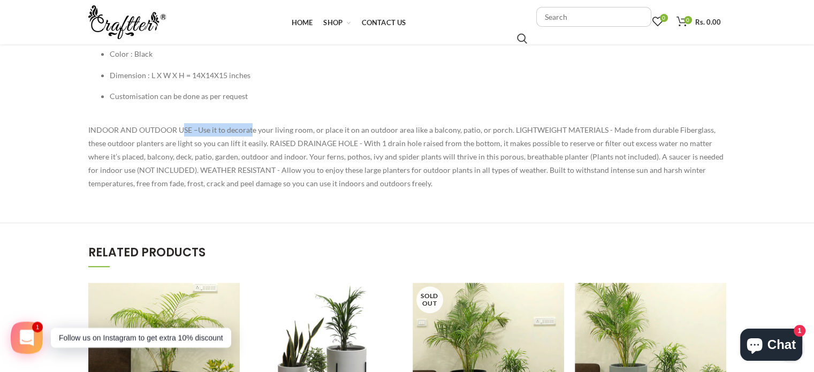
drag, startPoint x: 478, startPoint y: 151, endPoint x: 551, endPoint y: 160, distance: 73.8
click at [499, 154] on span "INDOOR AND OUTDOOR USE –Use it to decorate your living room, or place it on an …" at bounding box center [405, 156] width 635 height 63
drag, startPoint x: 342, startPoint y: 179, endPoint x: 255, endPoint y: 157, distance: 89.4
click at [270, 161] on p "INDOOR AND OUTDOOR USE –Use it to decorate your living room, or place it on an …" at bounding box center [407, 156] width 638 height 67
drag, startPoint x: 360, startPoint y: 119, endPoint x: 617, endPoint y: 177, distance: 263.3
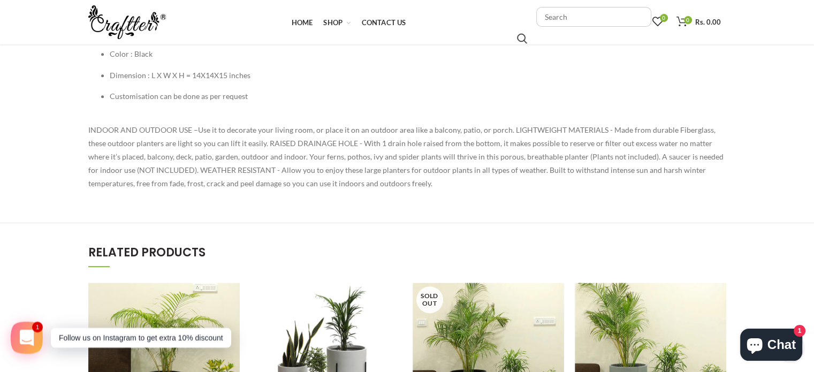
click at [531, 125] on span "INDOOR AND OUTDOOR USE –Use it to decorate your living room, or place it on an …" at bounding box center [405, 156] width 635 height 63
drag, startPoint x: 580, startPoint y: 194, endPoint x: 203, endPoint y: 115, distance: 384.6
click at [498, 104] on ul "Material : Fiberglass Planter Color : Black Dimension : L X W X H = 14X14X15 in…" at bounding box center [407, 70] width 638 height 106
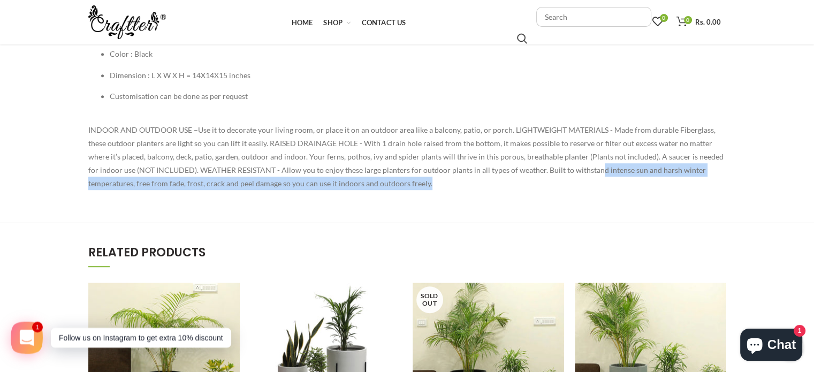
drag, startPoint x: 544, startPoint y: 168, endPoint x: 126, endPoint y: 157, distance: 418.7
click at [171, 186] on p "INDOOR AND OUTDOOR USE –Use it to decorate your living room, or place it on an …" at bounding box center [407, 156] width 638 height 67
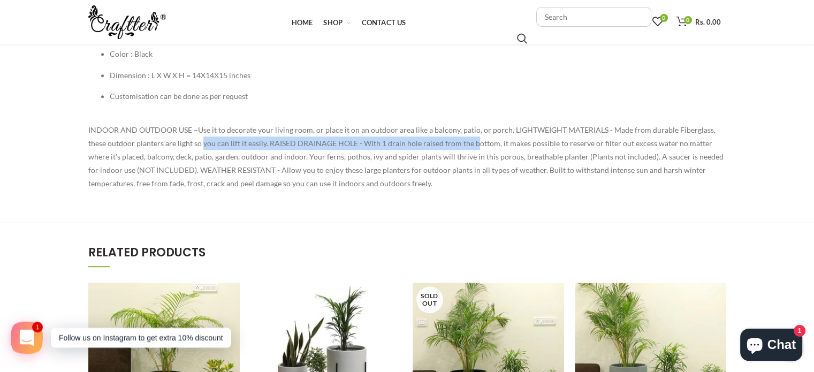
drag, startPoint x: 239, startPoint y: 138, endPoint x: 541, endPoint y: 155, distance: 302.9
click at [507, 147] on p "INDOOR AND OUTDOOR USE –Use it to decorate your living room, or place it on an …" at bounding box center [407, 156] width 638 height 67
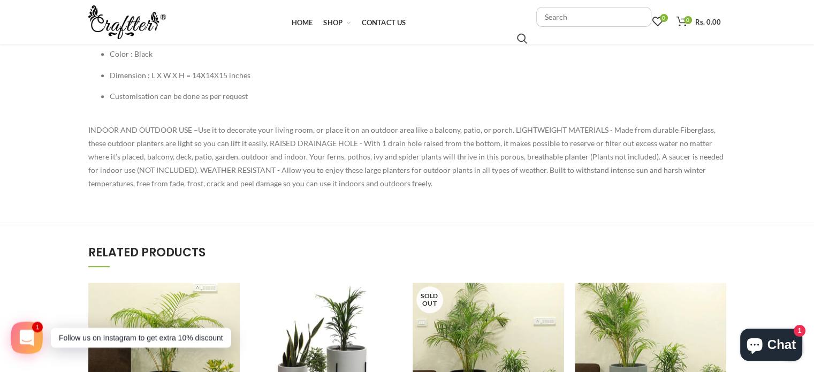
drag, startPoint x: 541, startPoint y: 219, endPoint x: 242, endPoint y: 133, distance: 311.3
drag, startPoint x: 217, startPoint y: 115, endPoint x: 563, endPoint y: 122, distance: 345.8
click at [533, 116] on ul "Material : Fiberglass Planter Color : Black Dimension : L X W X H = 14X14X15 in…" at bounding box center [407, 70] width 638 height 106
drag, startPoint x: 533, startPoint y: 191, endPoint x: 239, endPoint y: 159, distance: 295.5
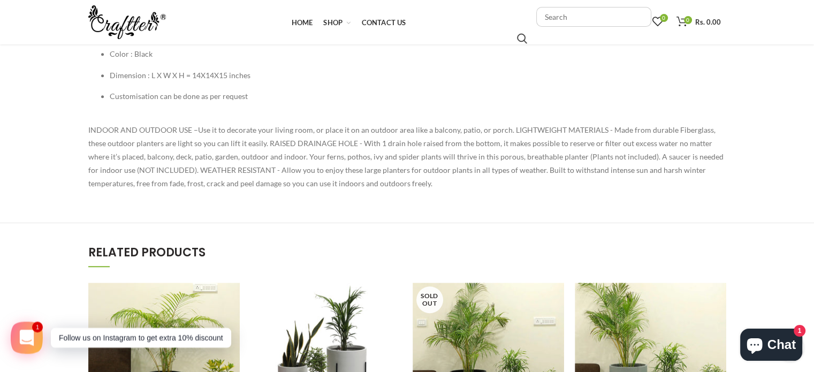
click at [248, 161] on p "INDOOR AND OUTDOOR USE –Use it to decorate your living room, or place it on an …" at bounding box center [407, 156] width 638 height 67
drag, startPoint x: 461, startPoint y: 137, endPoint x: 518, endPoint y: 146, distance: 57.9
click at [496, 142] on p "INDOOR AND OUTDOOR USE –Use it to decorate your living room, or place it on an …" at bounding box center [407, 156] width 638 height 67
drag, startPoint x: 400, startPoint y: 189, endPoint x: 260, endPoint y: 151, distance: 145.3
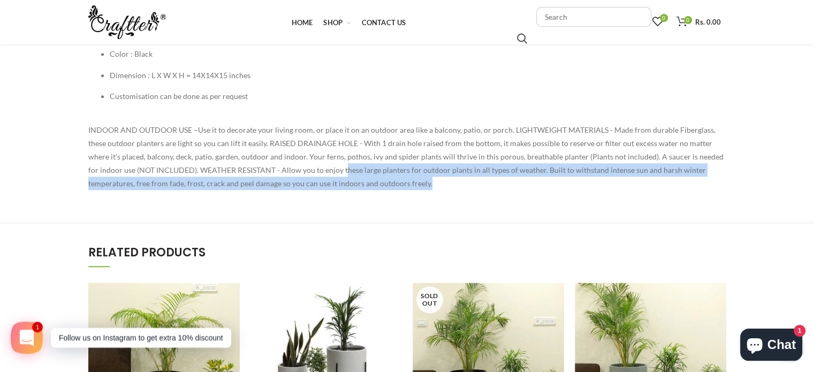
click at [185, 128] on span "INDOOR AND OUTDOOR USE –Use it to decorate your living room, or place it on an …" at bounding box center [405, 156] width 635 height 63
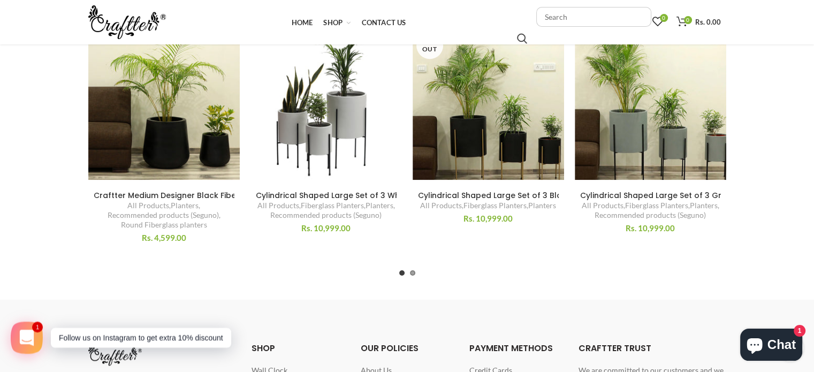
scroll to position [1138, 0]
